Goal: Task Accomplishment & Management: Use online tool/utility

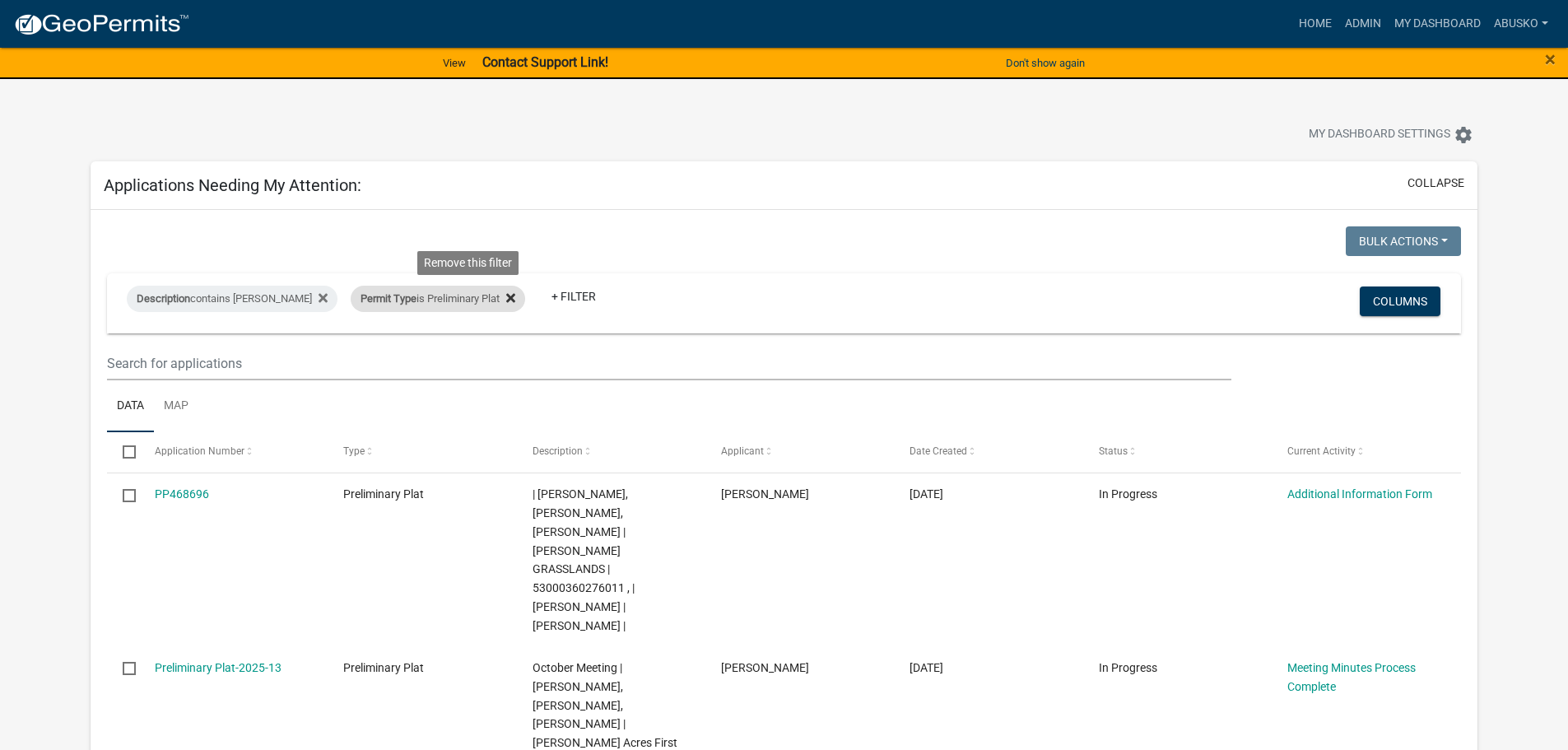
click at [506, 298] on icon at bounding box center [511, 298] width 9 height 9
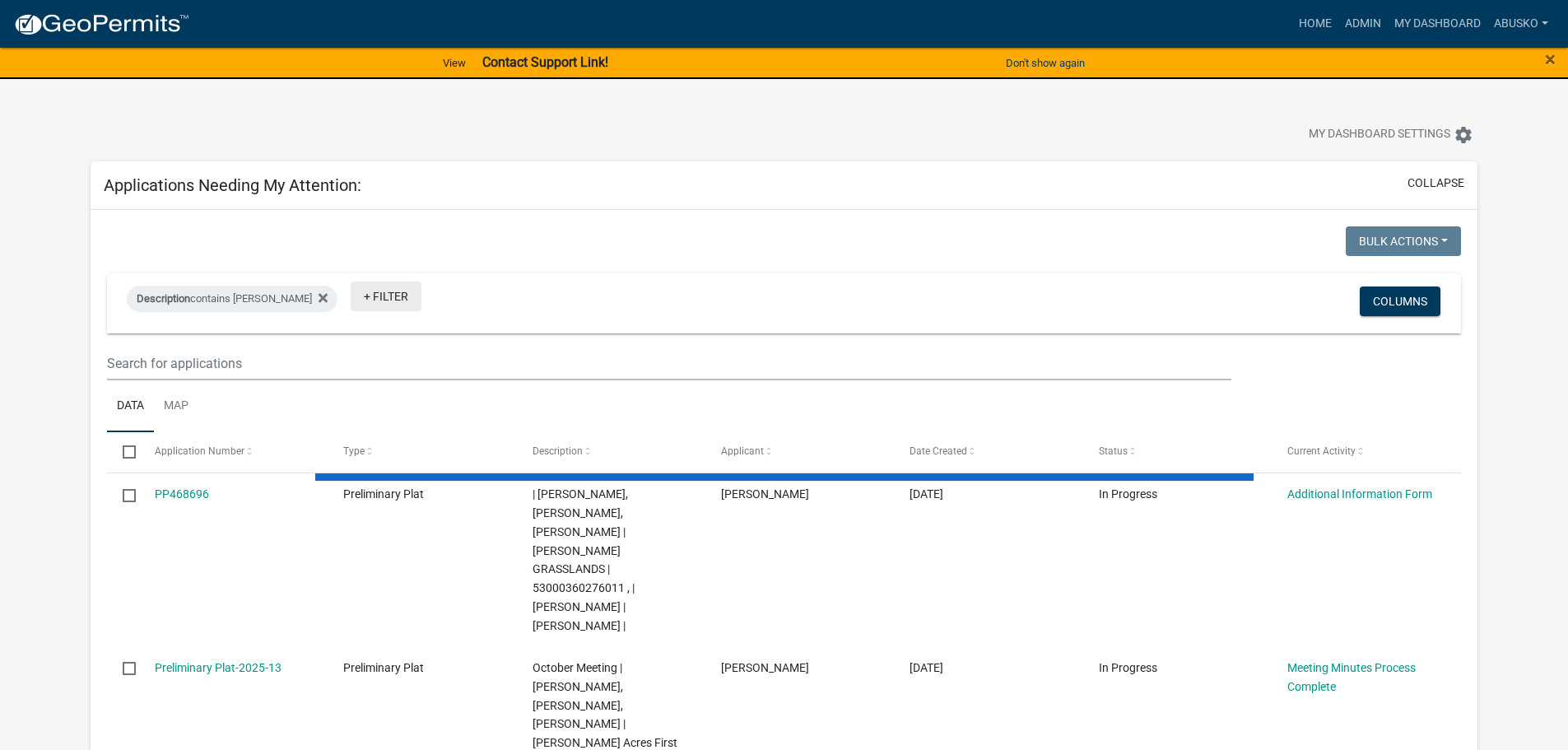
click at [357, 294] on link "+ Filter" at bounding box center [386, 296] width 71 height 30
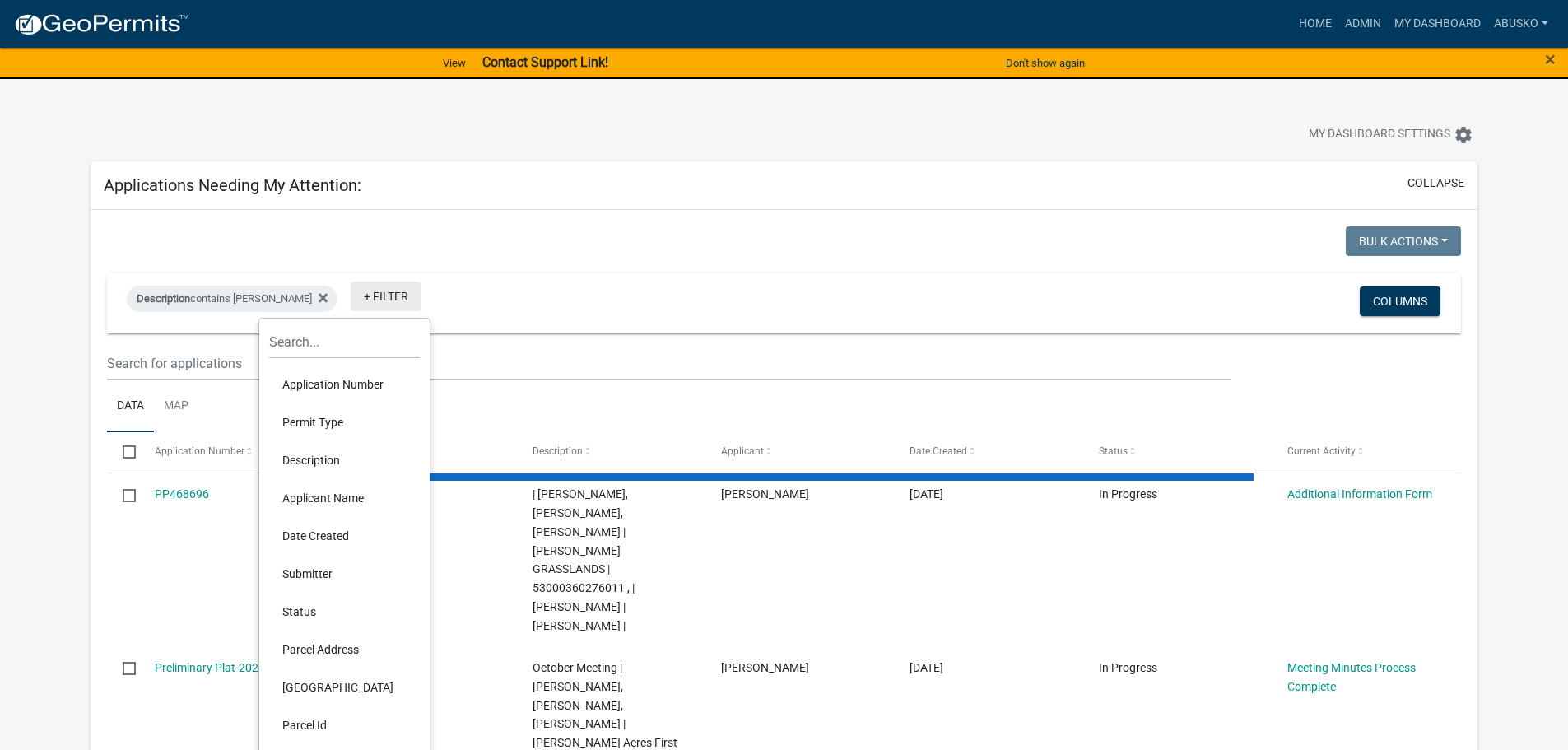
select select "1: 25"
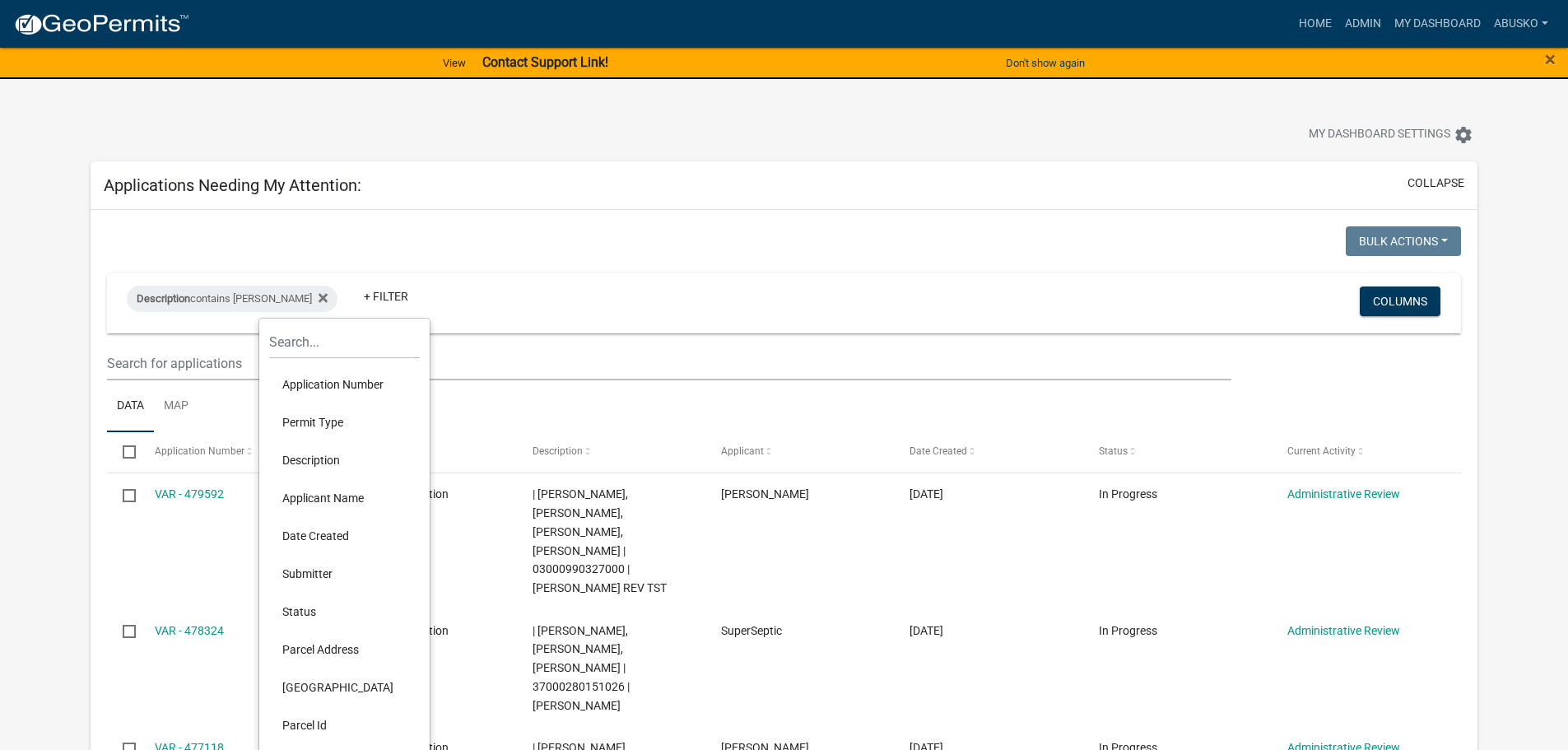
click at [311, 418] on li "Permit Type" at bounding box center [344, 422] width 150 height 38
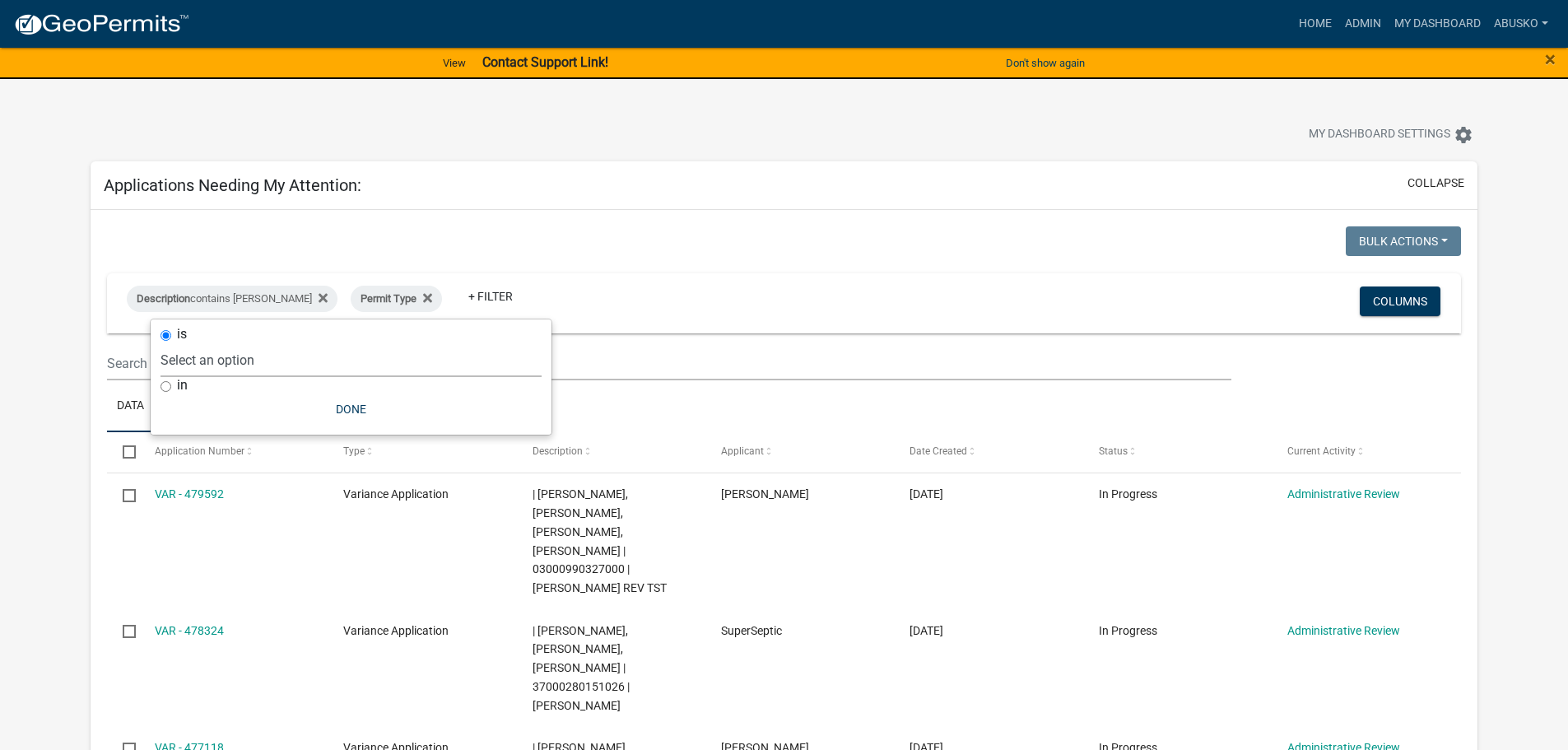
click at [295, 361] on select "Select an option Building Contractor / Excavators (Registration) Building Contr…" at bounding box center [350, 360] width 381 height 34
select select "6e4aec68-bfe6-4728-abf4-01362d967f60"
click at [250, 343] on select "Select an option Building Contractor / Excavators (Registration) Building Contr…" at bounding box center [350, 360] width 381 height 34
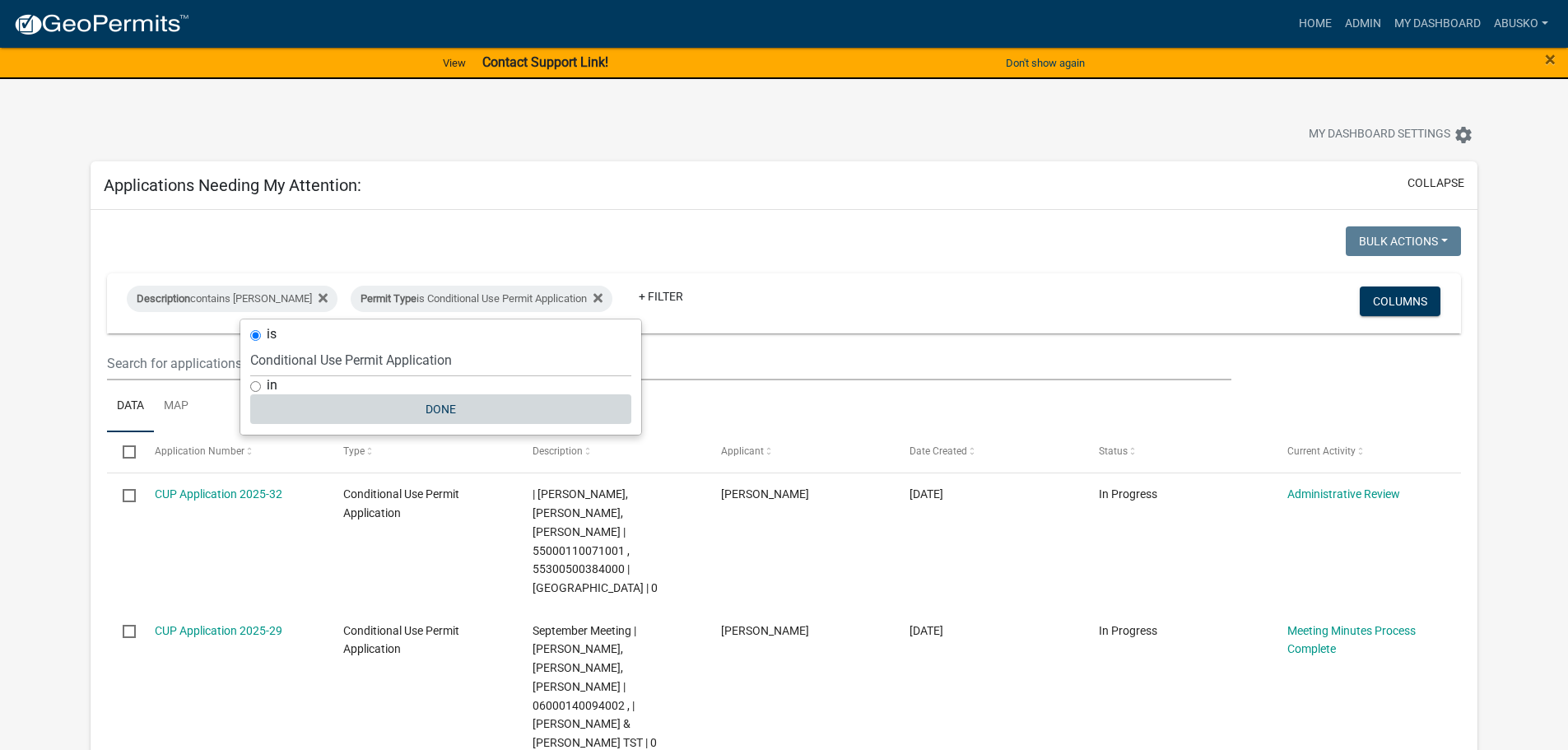
click at [448, 411] on button "Done" at bounding box center [440, 409] width 381 height 30
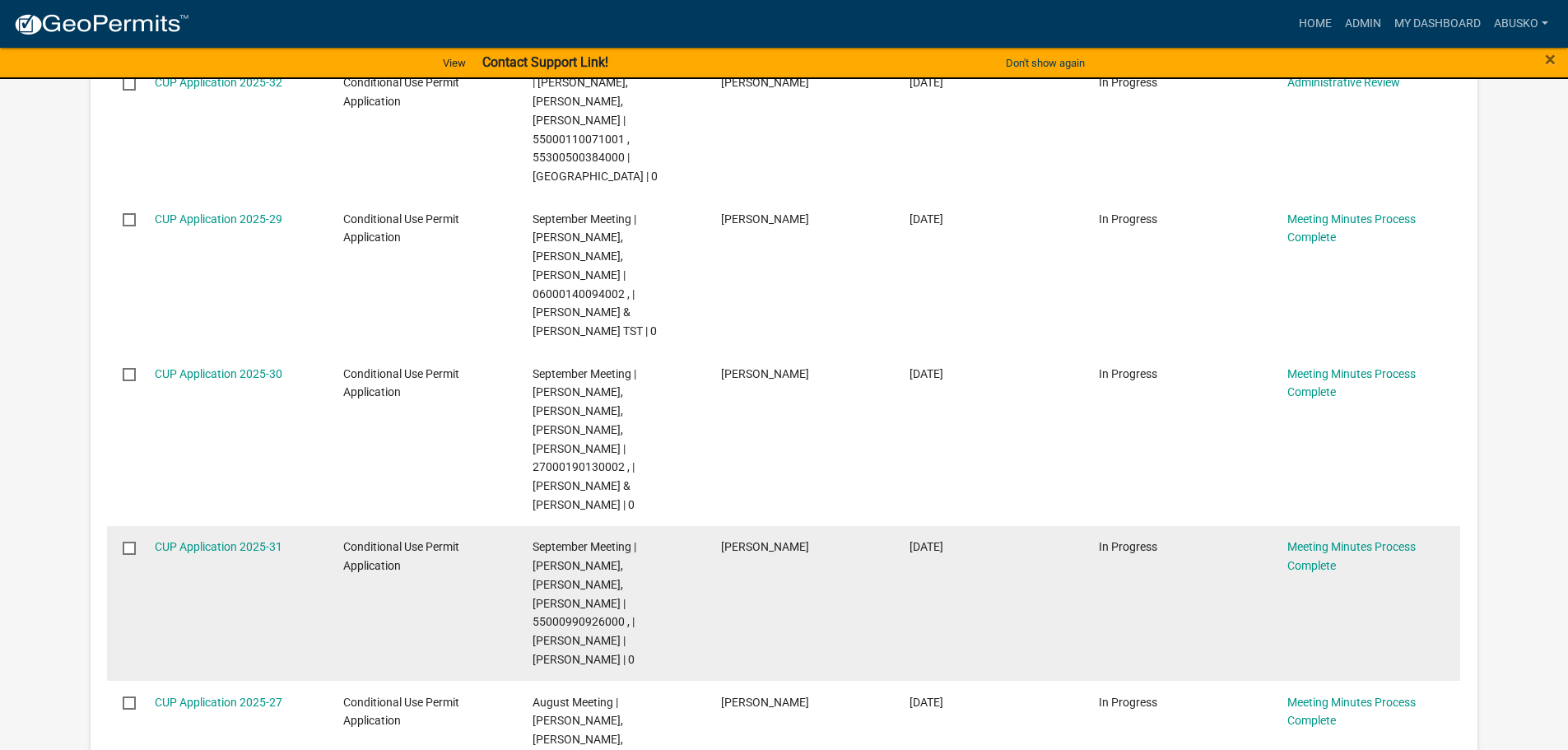
scroll to position [330, 0]
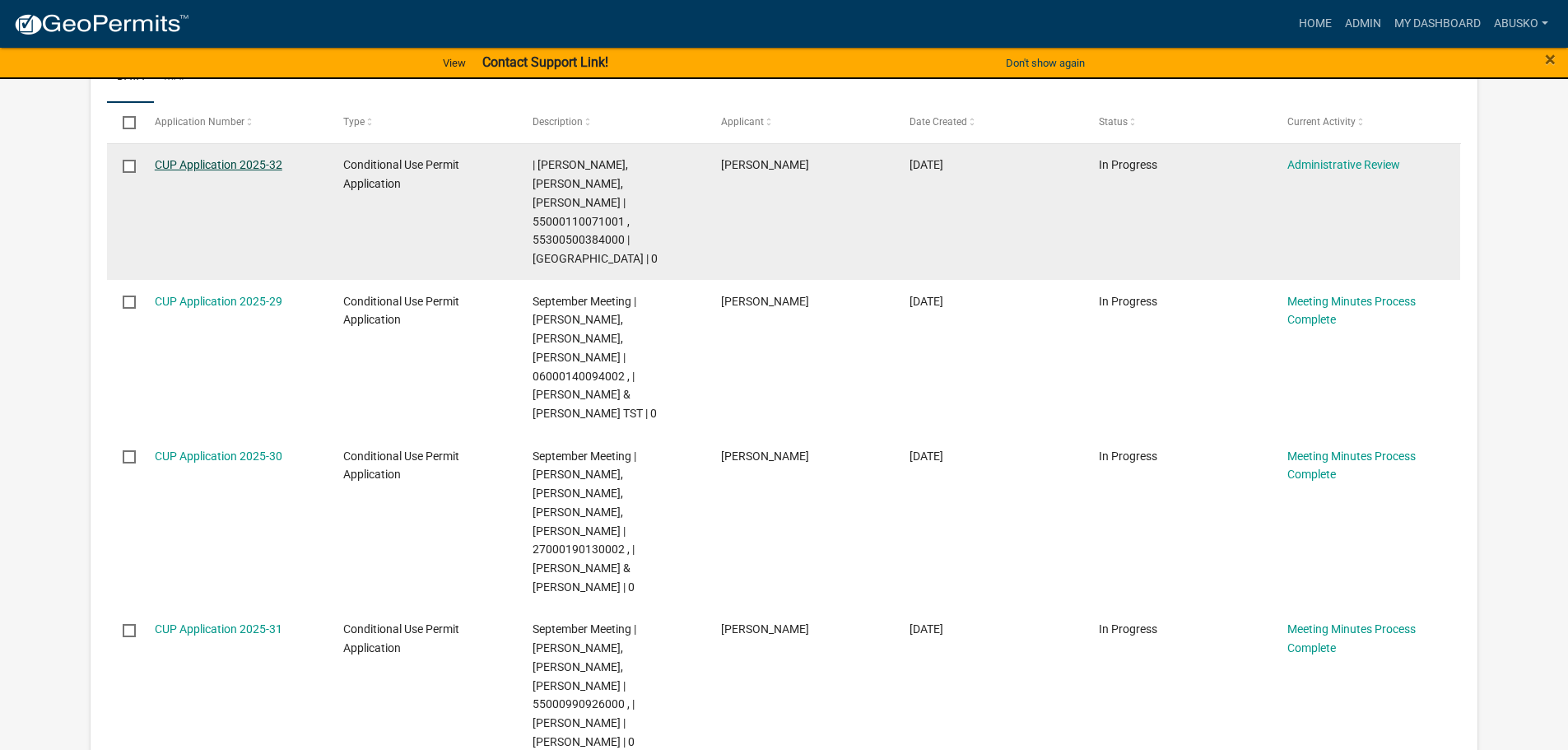
click at [244, 167] on link "CUP Application 2025-32" at bounding box center [218, 165] width 128 height 14
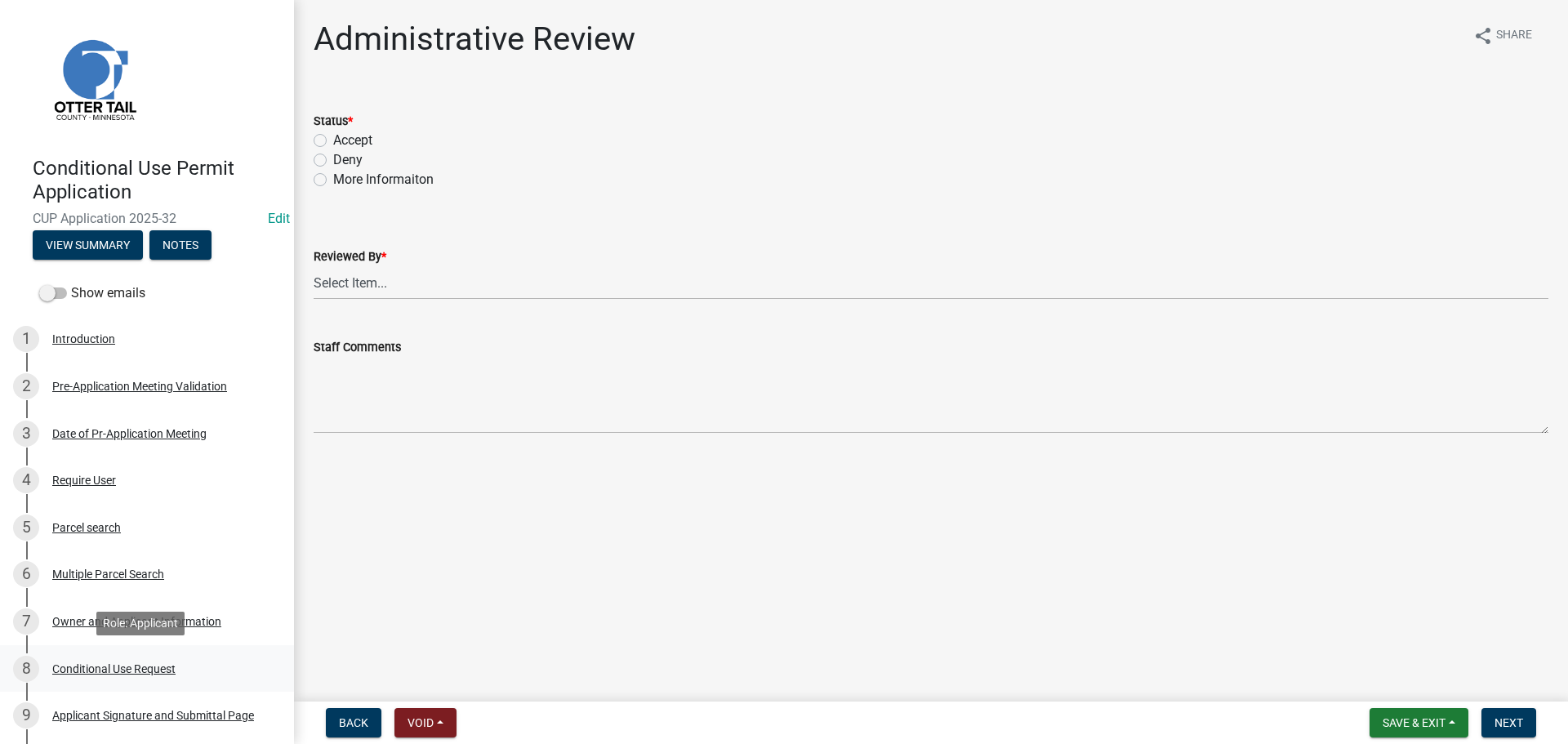
click at [141, 663] on div "Conditional Use Request" at bounding box center [113, 669] width 123 height 12
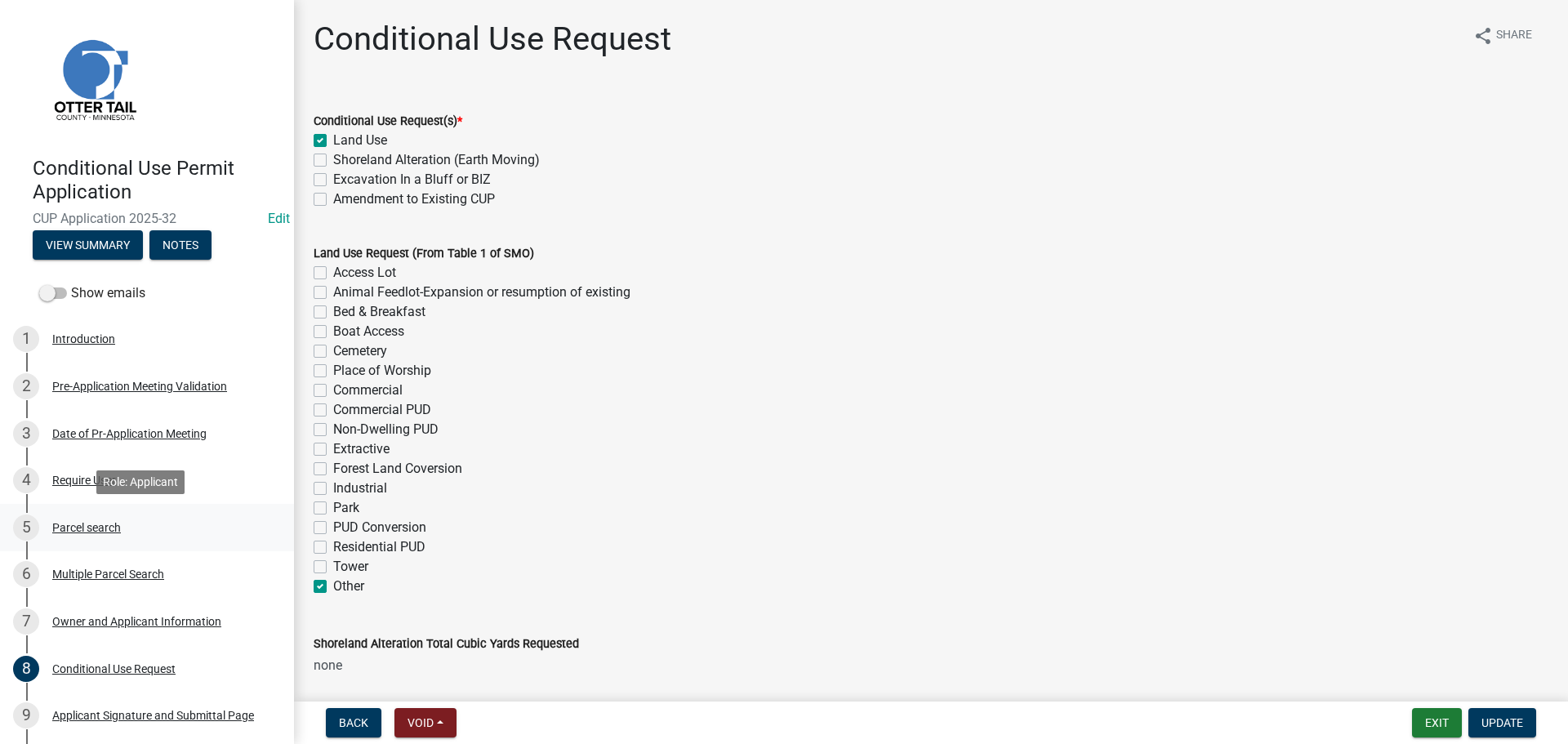
click at [106, 533] on div "Parcel search" at bounding box center [86, 527] width 68 height 12
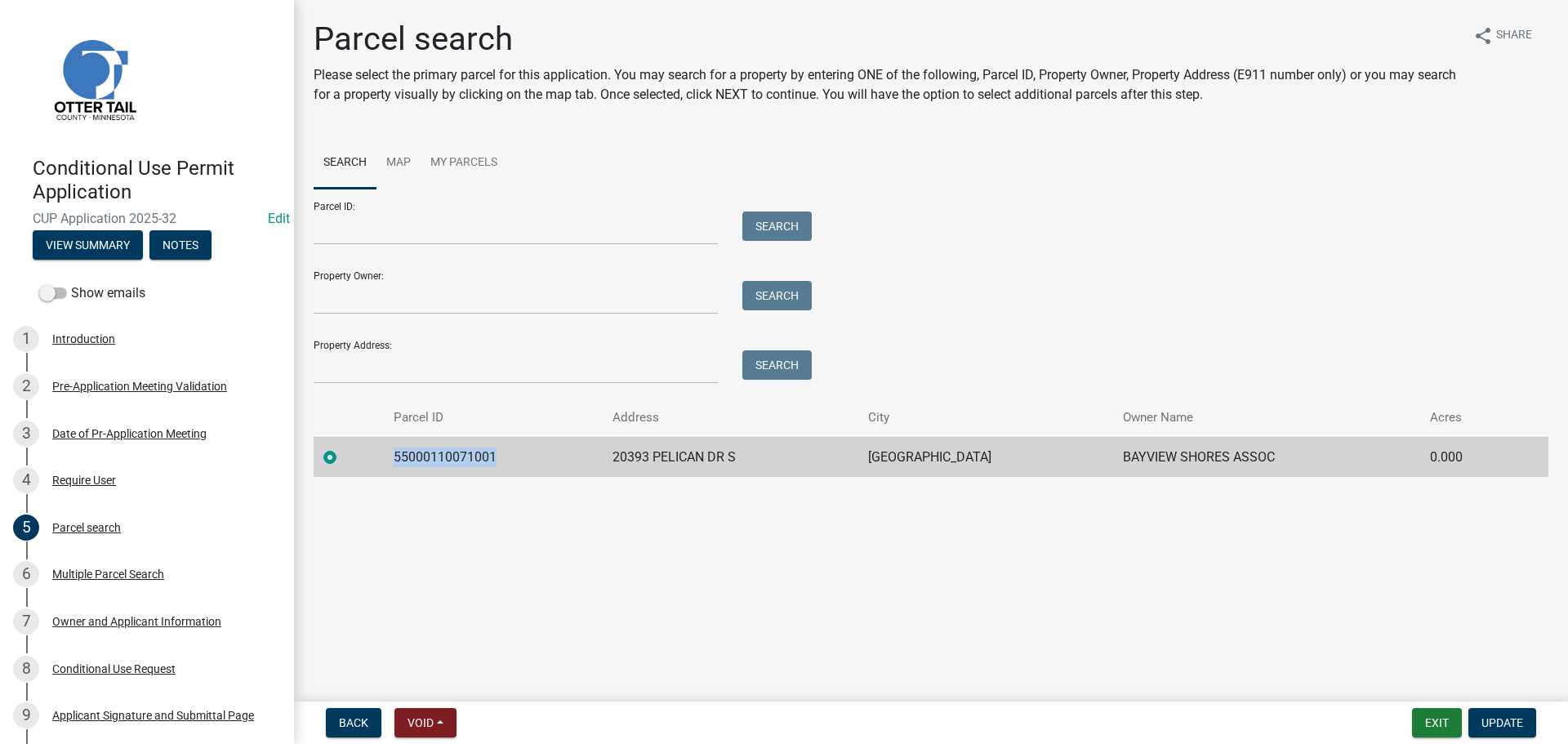
drag, startPoint x: 502, startPoint y: 455, endPoint x: 421, endPoint y: 456, distance: 81.0
click at [386, 466] on td "55000110071001" at bounding box center [493, 456] width 219 height 40
copy td "55000110071001"
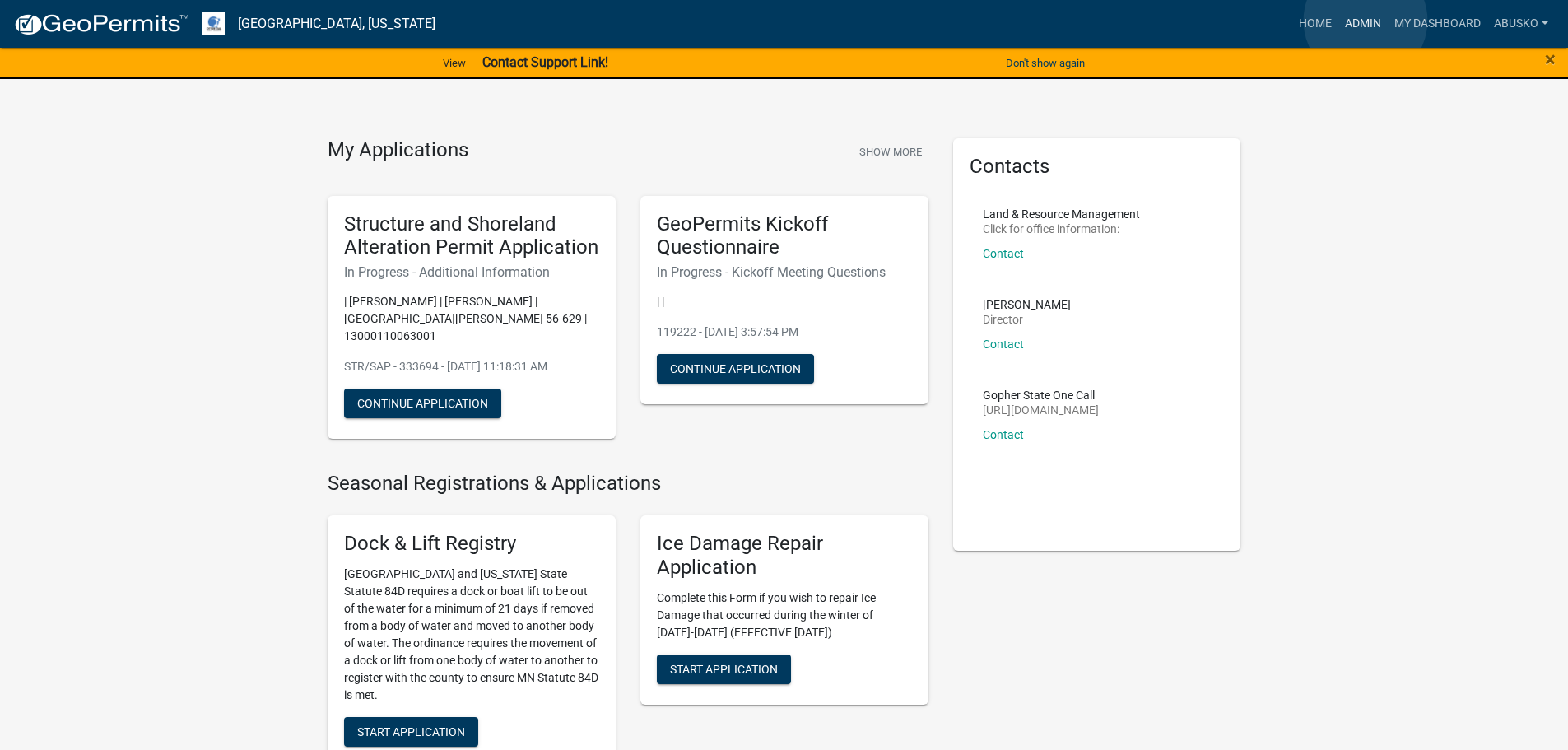
click at [1365, 21] on link "Admin" at bounding box center [1362, 24] width 50 height 32
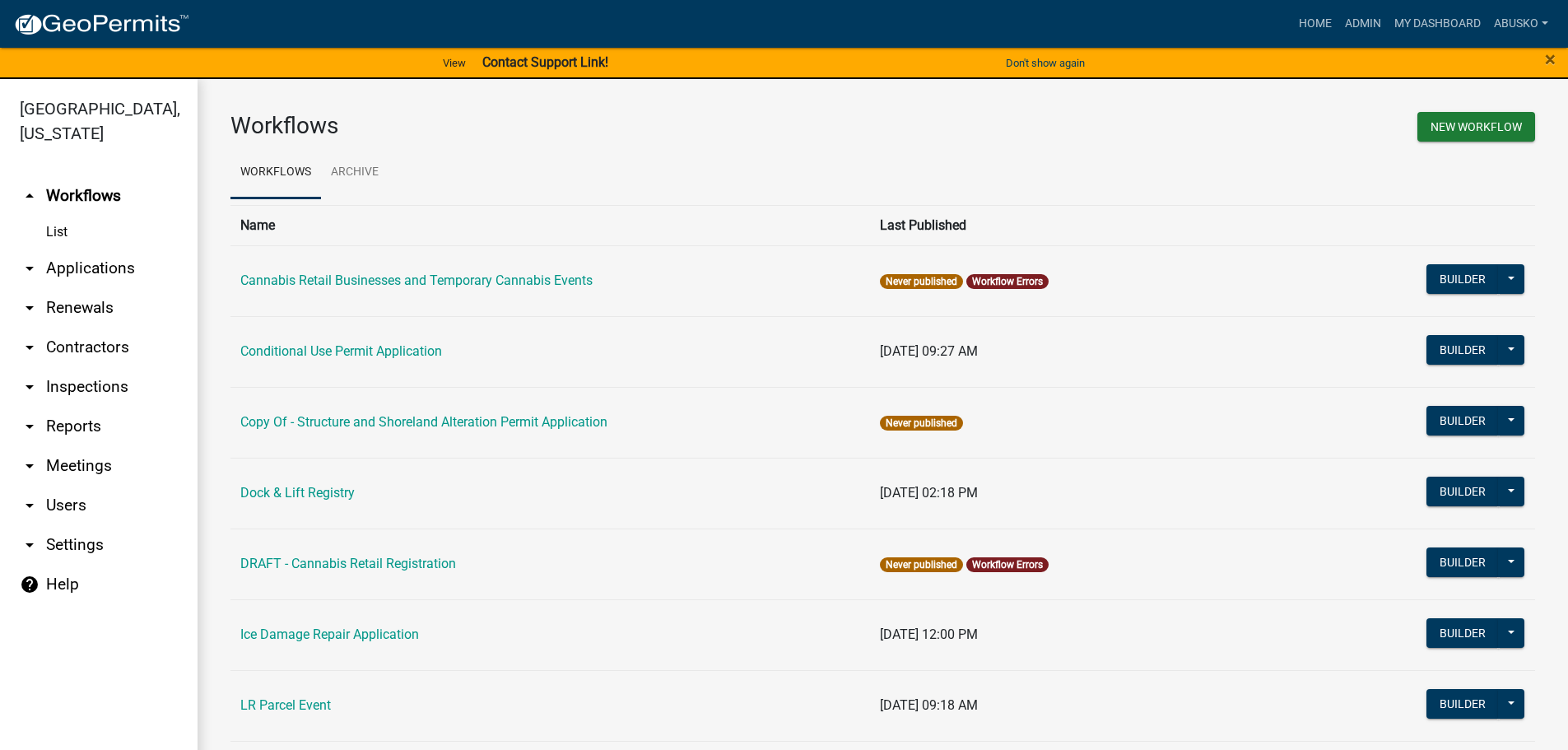
click at [140, 266] on link "arrow_drop_down Applications" at bounding box center [99, 269] width 197 height 40
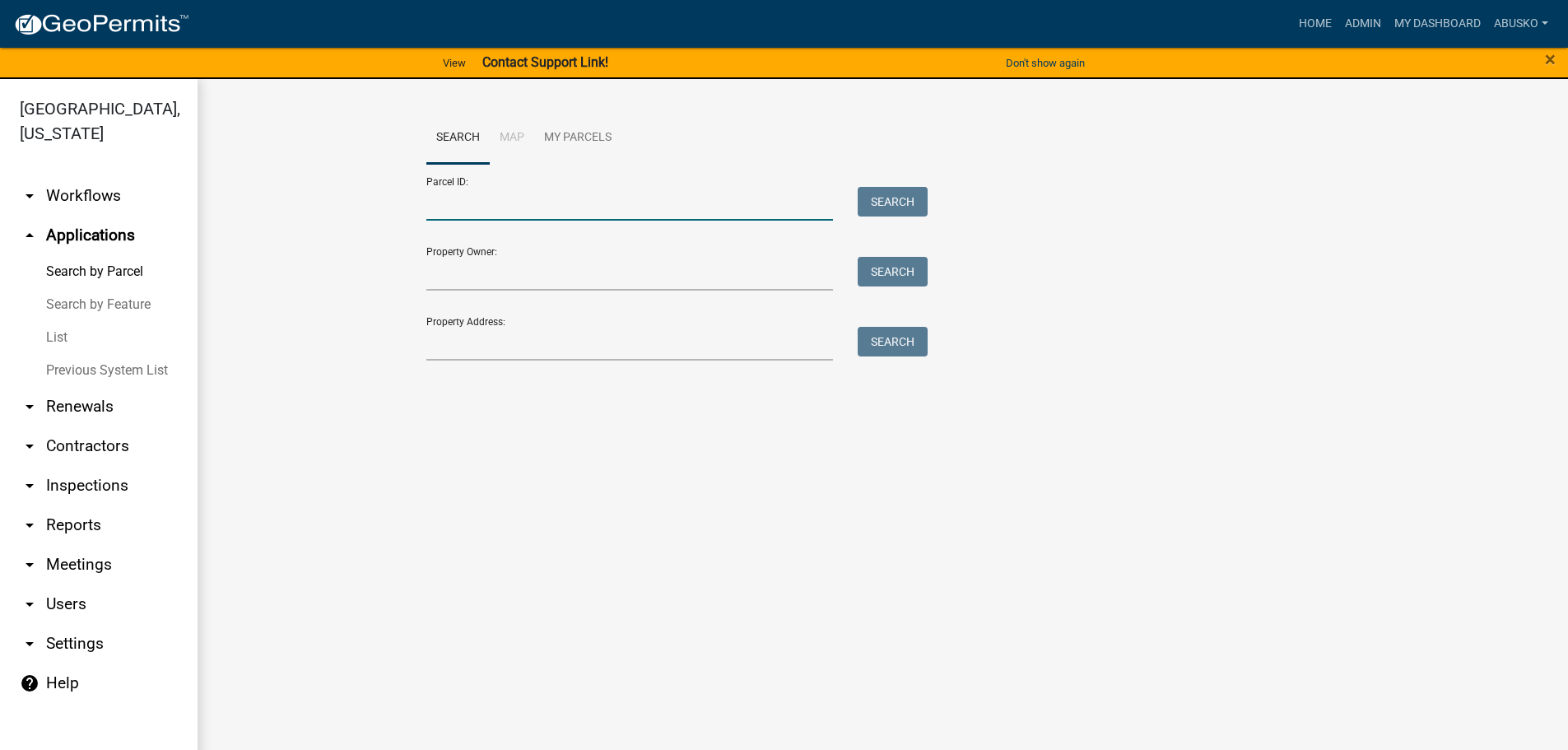
click at [506, 210] on input "Parcel ID:" at bounding box center [630, 203] width 407 height 34
paste input "55000110071001"
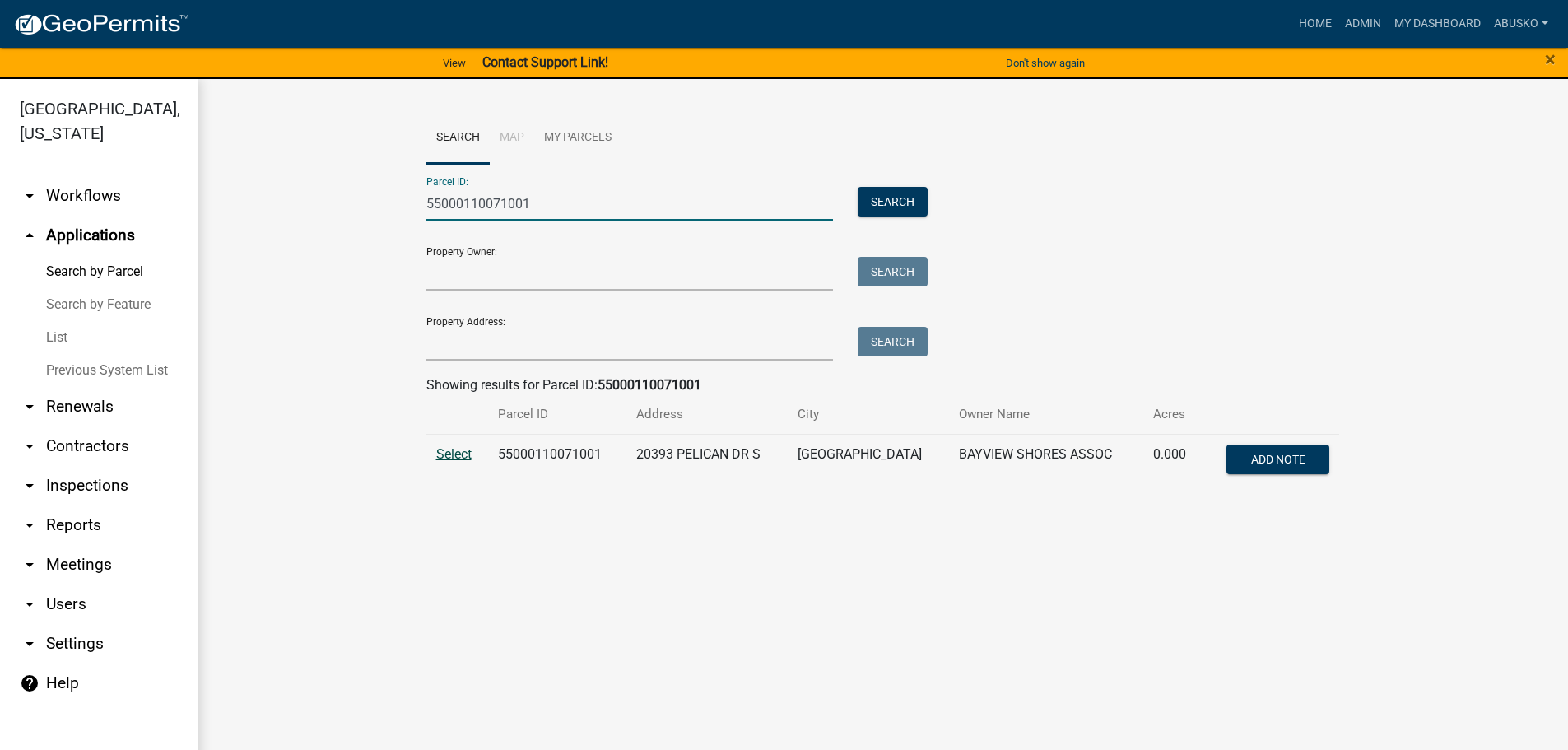
type input "55000110071001"
click at [452, 447] on span "Select" at bounding box center [454, 454] width 35 height 15
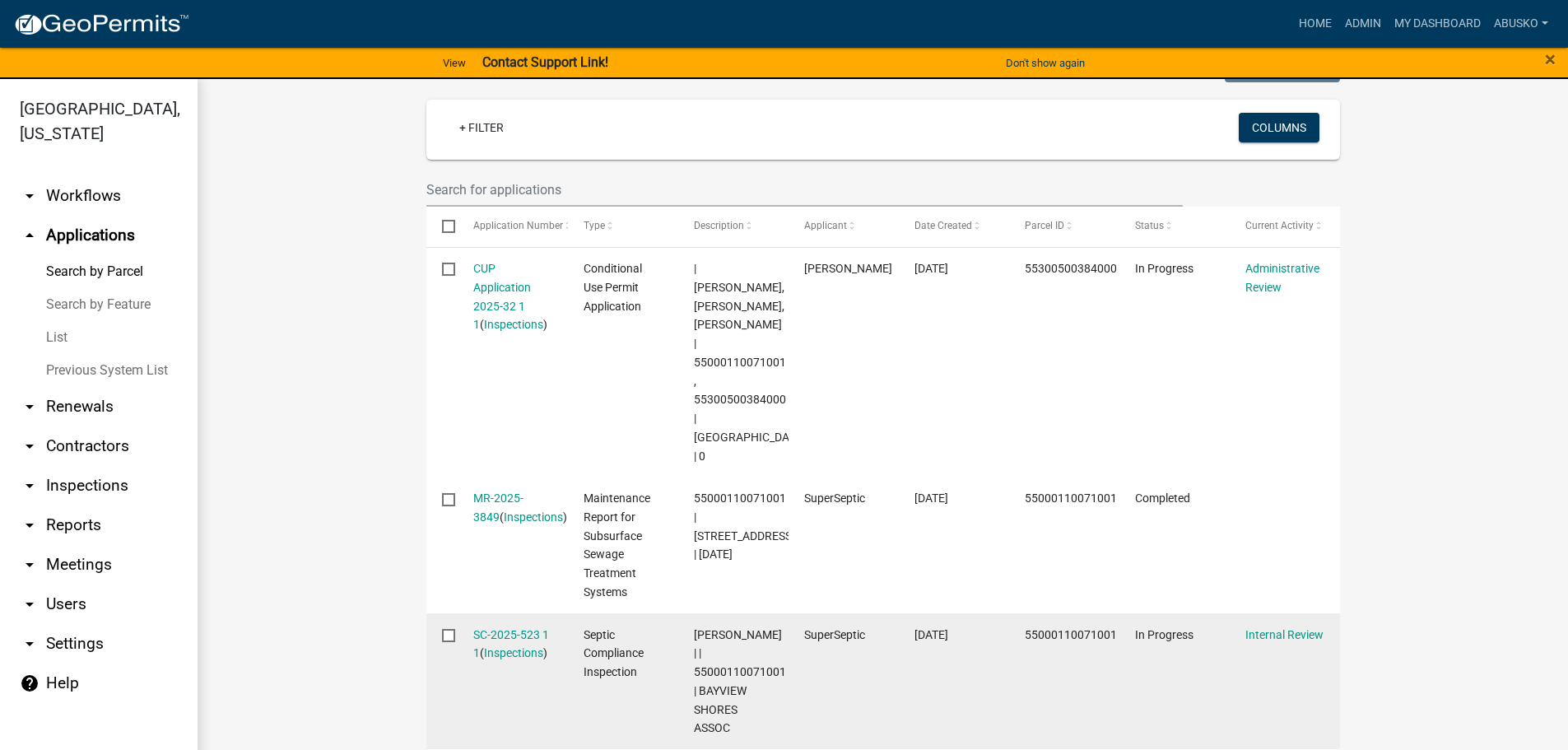
scroll to position [411, 0]
